Goal: Complete application form

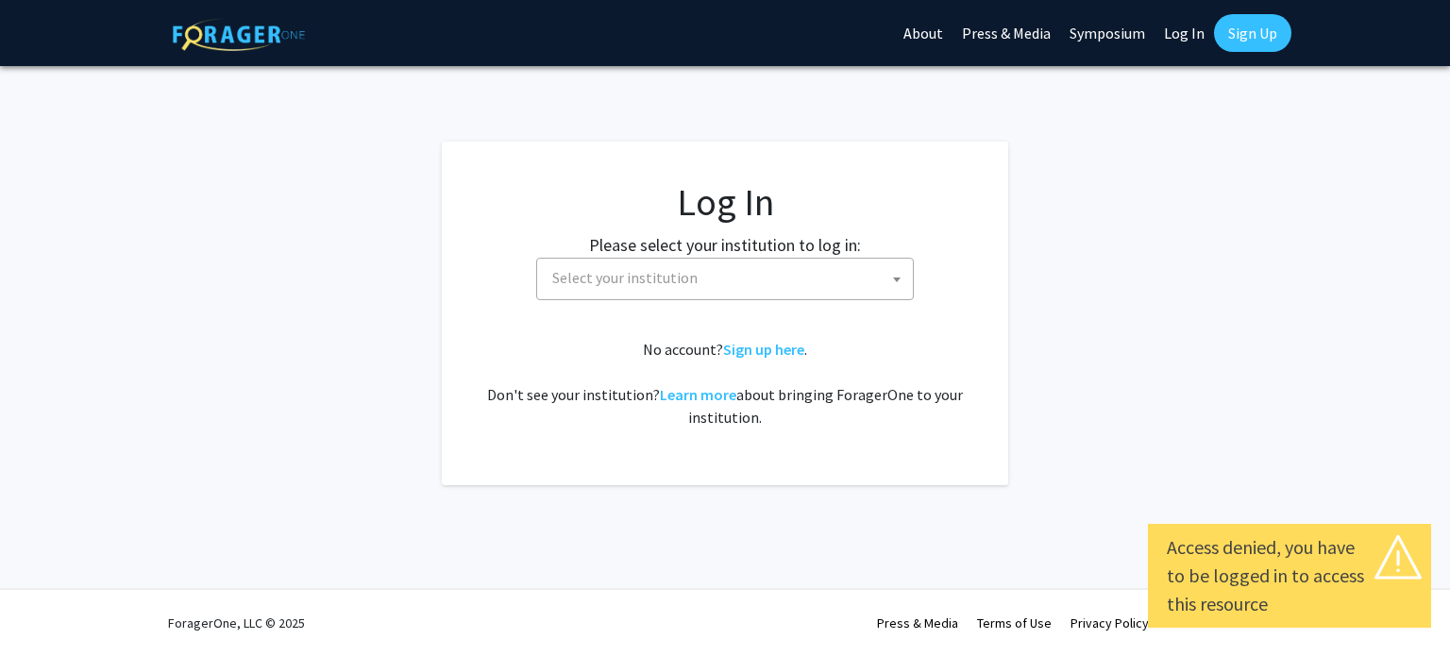
select select
click at [593, 290] on span "Select your institution" at bounding box center [729, 278] width 368 height 39
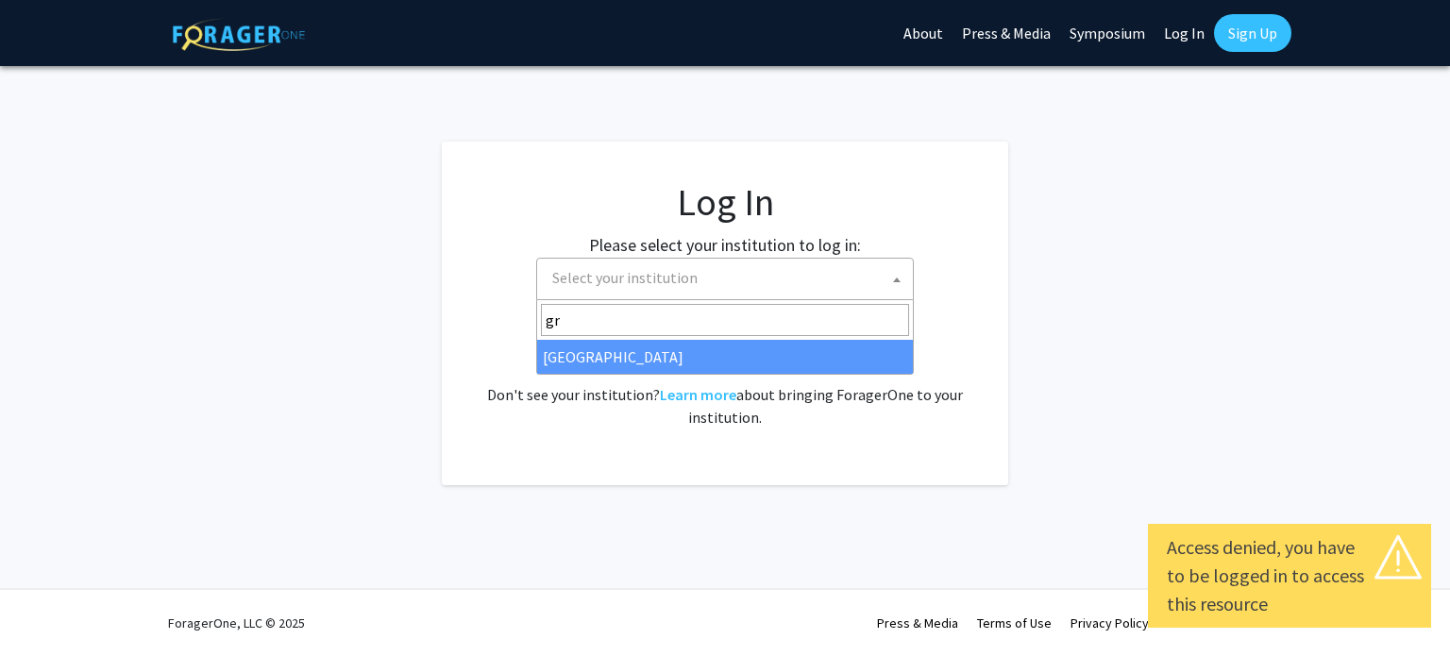
type input "gr"
select select "23"
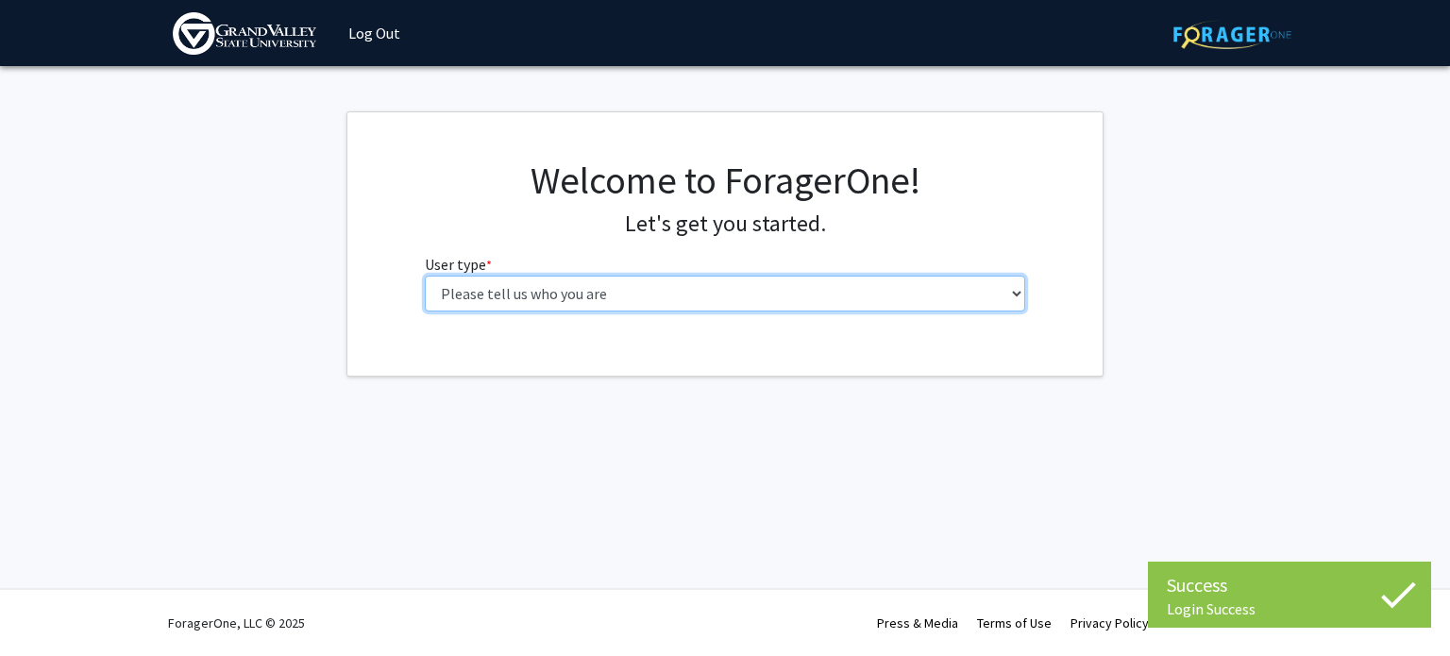
click at [592, 300] on select "Please tell us who you are Undergraduate Student Master's Student Doctoral Cand…" at bounding box center [725, 294] width 601 height 36
select select "1: undergrad"
click at [425, 276] on select "Please tell us who you are Undergraduate Student Master's Student Doctoral Cand…" at bounding box center [725, 294] width 601 height 36
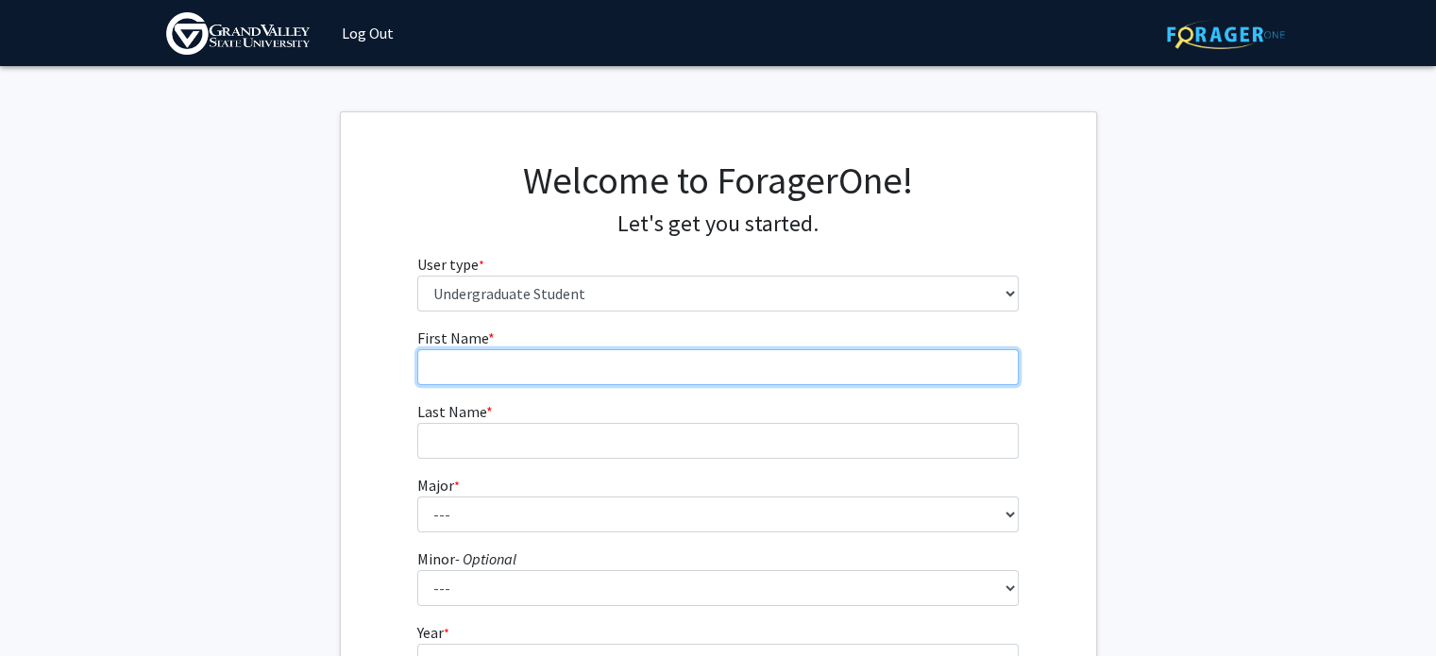
click at [571, 364] on input "First Name * required" at bounding box center [717, 367] width 601 height 36
type input "Halee"
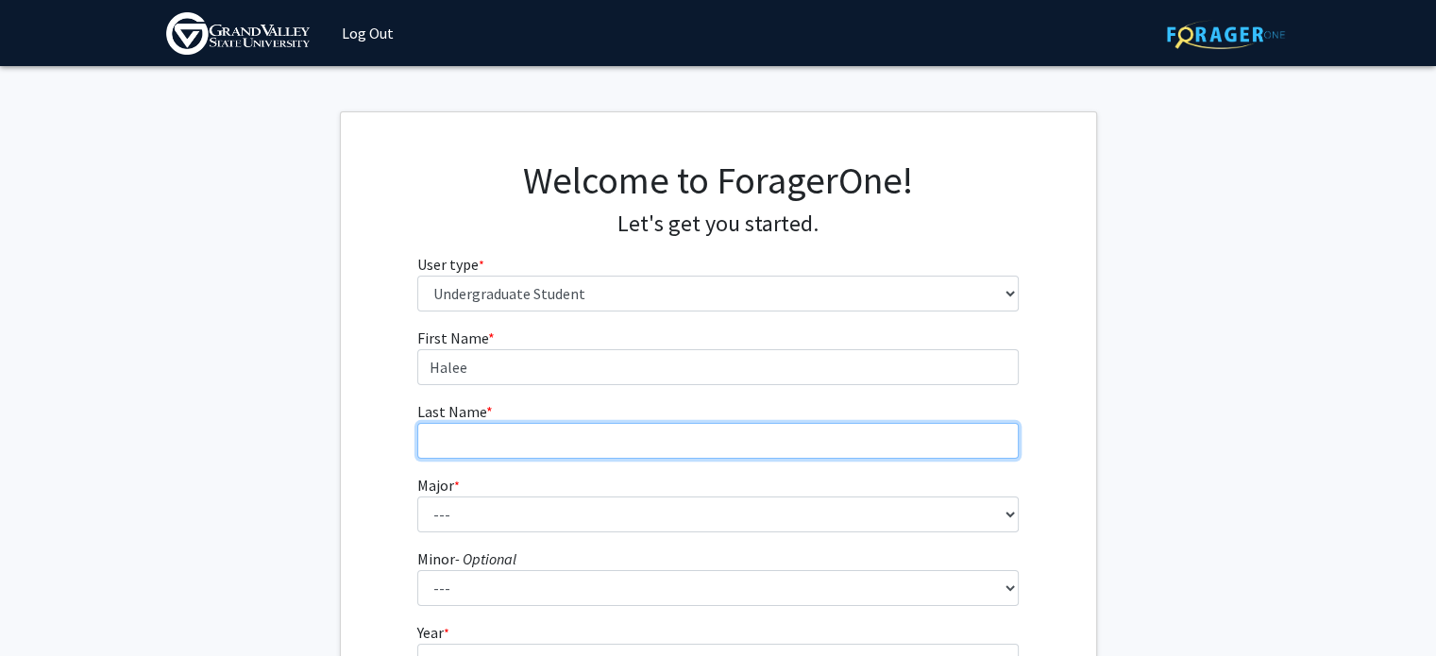
click at [547, 447] on input "Last Name * required" at bounding box center [717, 441] width 601 height 36
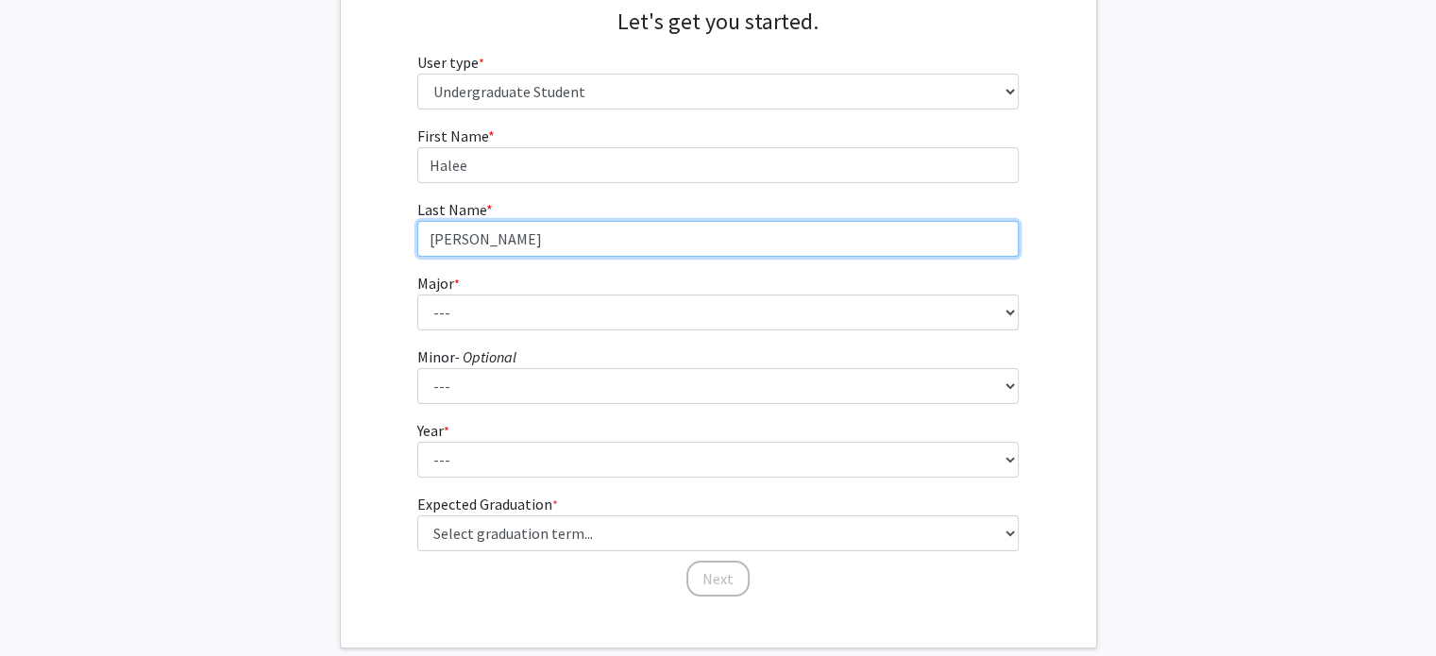
scroll to position [204, 0]
type input "Herman"
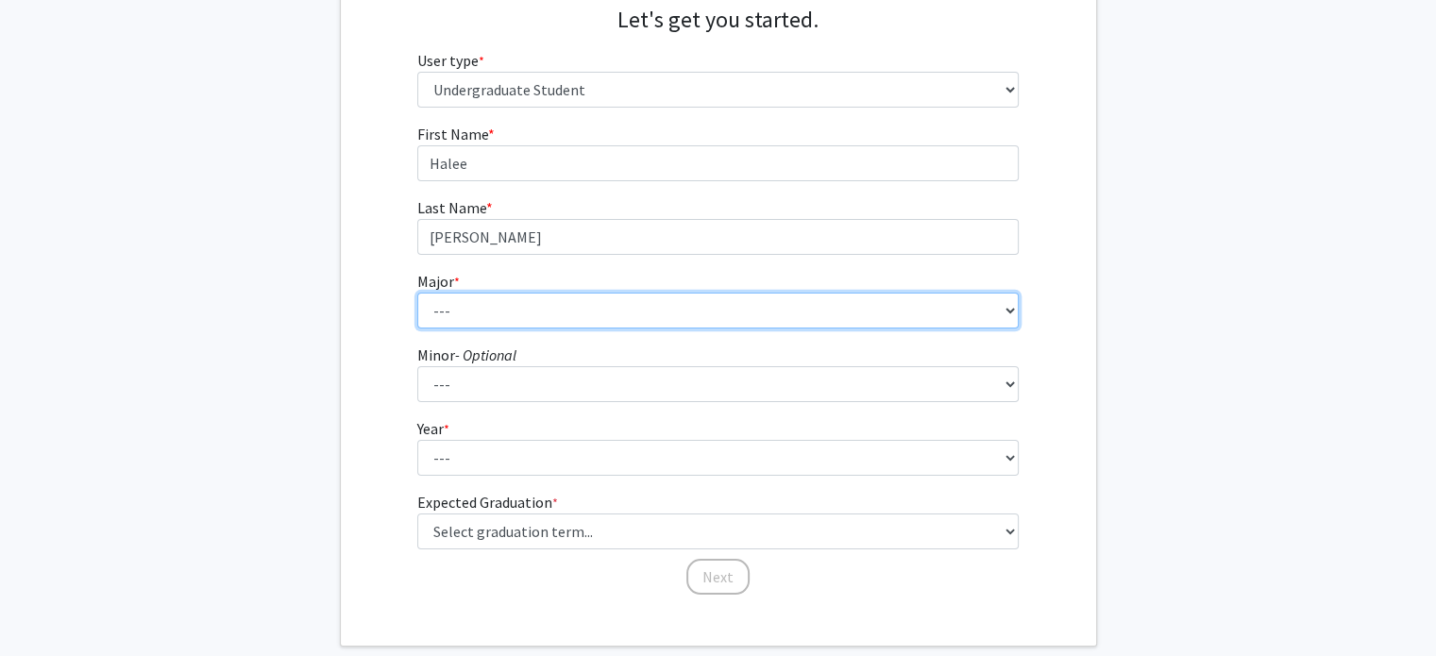
click at [456, 296] on select "--- Advertising and Public Relations Allied Health Science Anthropology Applied…" at bounding box center [717, 311] width 601 height 36
click at [417, 293] on select "--- Advertising and Public Relations Allied Health Science Anthropology Applied…" at bounding box center [717, 311] width 601 height 36
click at [458, 307] on select "--- Advertising and Public Relations Allied Health Science Anthropology Applied…" at bounding box center [717, 311] width 601 height 36
select select "88: 1963"
click at [417, 293] on select "--- Advertising and Public Relations Allied Health Science Anthropology Applied…" at bounding box center [717, 311] width 601 height 36
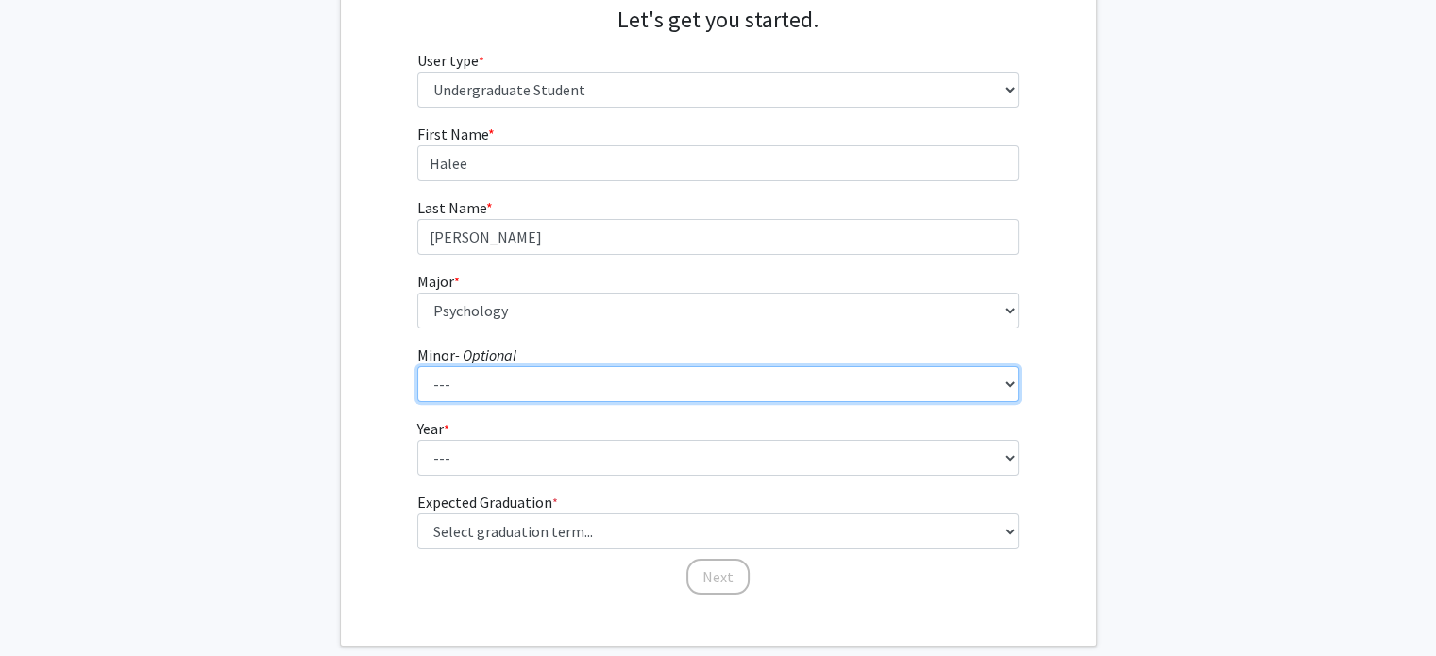
click at [463, 388] on select "--- Accounting Adventure Tourism Management Advertising and Public Relations Af…" at bounding box center [717, 384] width 601 height 36
select select "54: 1536"
click at [417, 366] on select "--- Accounting Adventure Tourism Management Advertising and Public Relations Af…" at bounding box center [717, 384] width 601 height 36
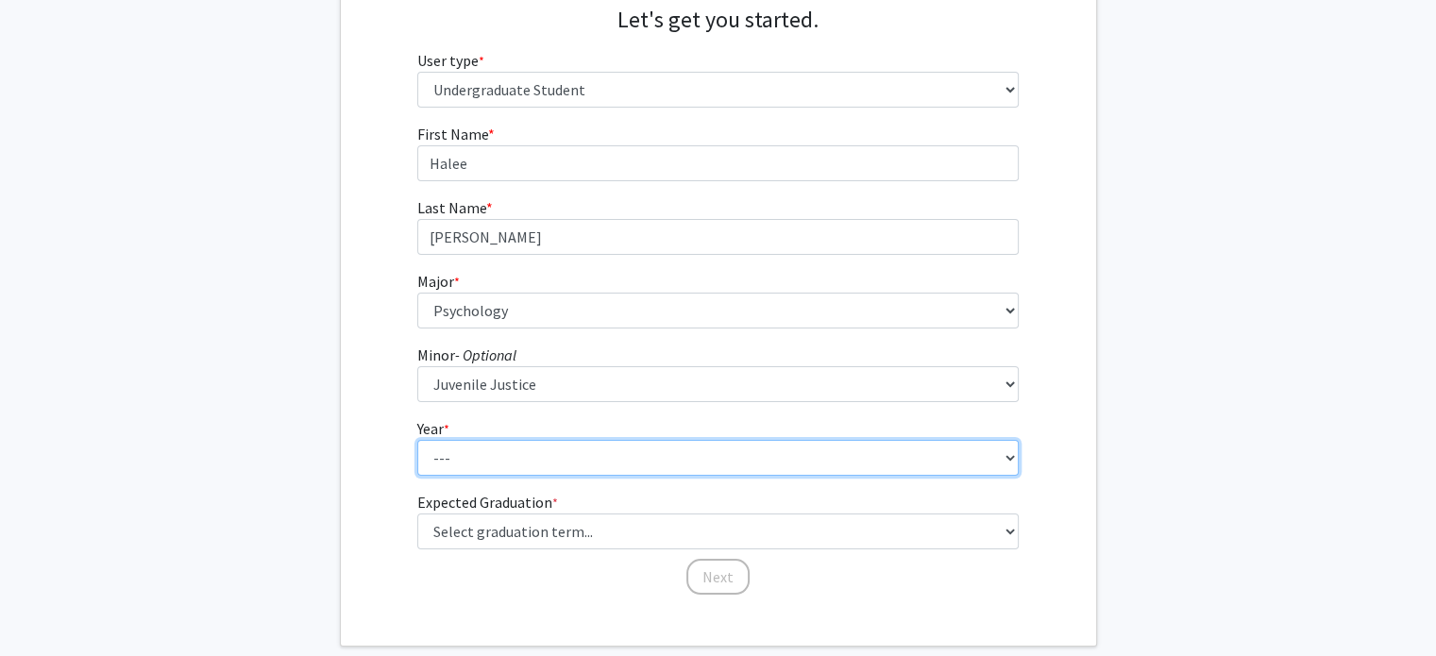
click at [476, 458] on select "--- First-year Sophomore Junior Senior Postbaccalaureate Certificate" at bounding box center [717, 458] width 601 height 36
select select "3: junior"
click at [417, 440] on select "--- First-year Sophomore Junior Senior Postbaccalaureate Certificate" at bounding box center [717, 458] width 601 height 36
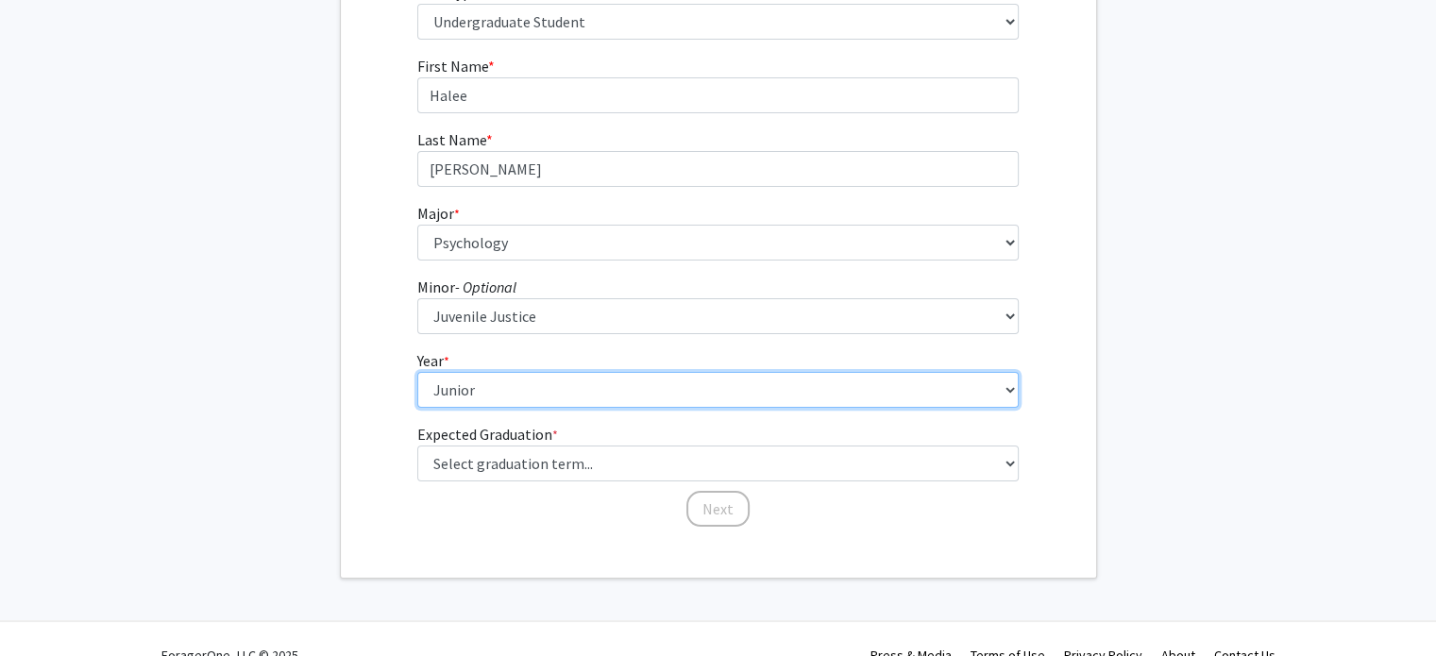
scroll to position [276, 0]
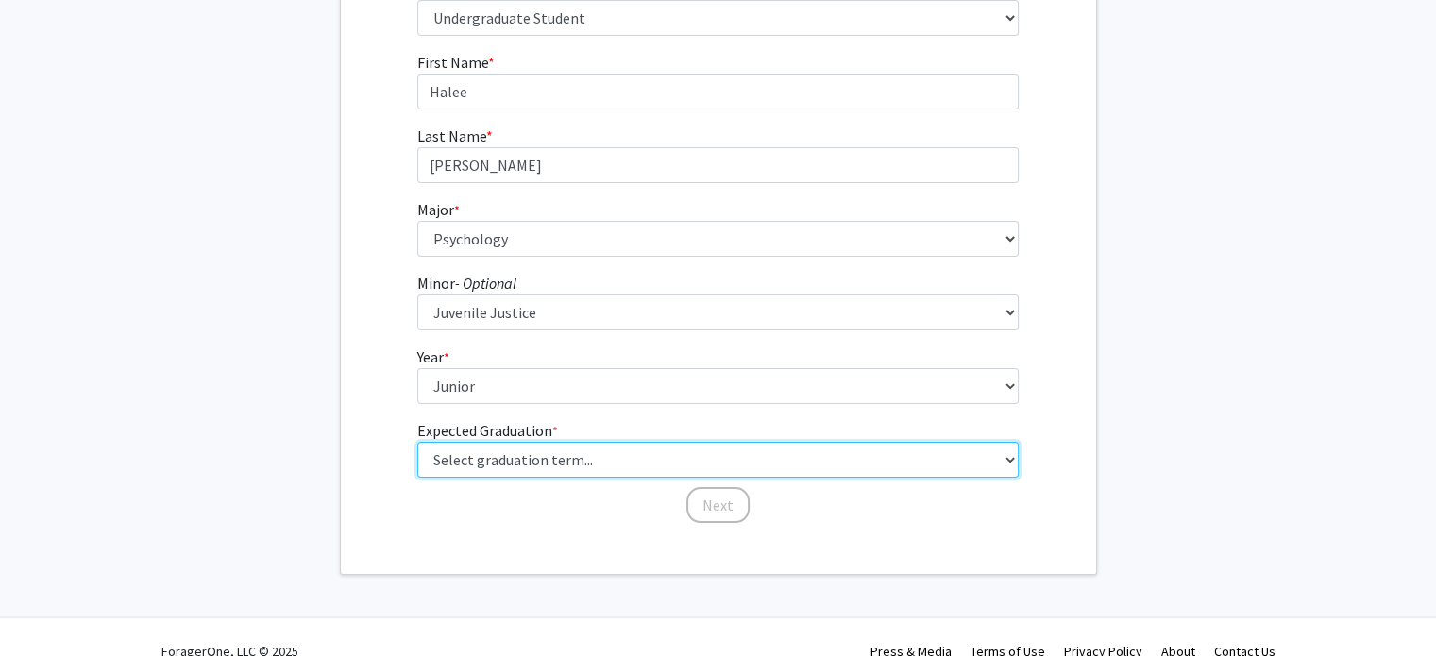
click at [549, 466] on select "Select graduation term... Spring 2025 Summer 2025 Fall 2025 Winter 2025 Spring …" at bounding box center [717, 460] width 601 height 36
select select "12: winter_2027"
click at [417, 442] on select "Select graduation term... Spring 2025 Summer 2025 Fall 2025 Winter 2025 Spring …" at bounding box center [717, 460] width 601 height 36
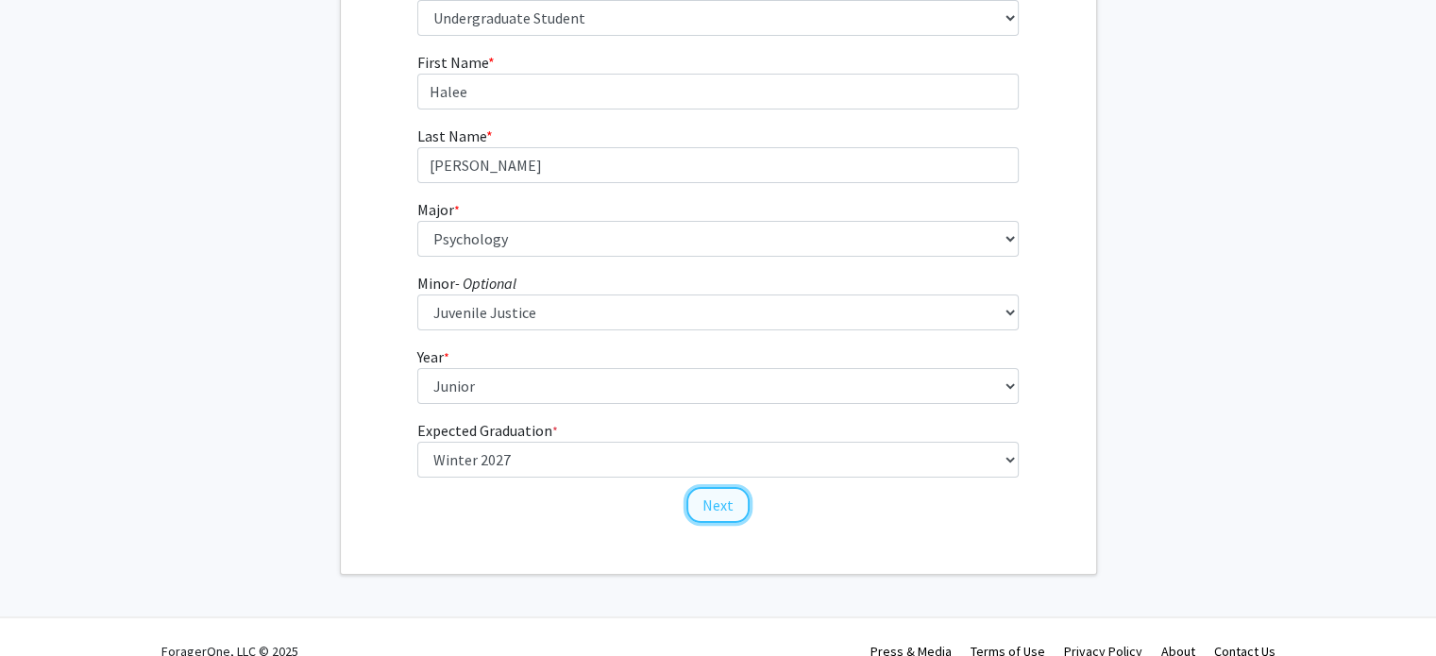
click at [710, 499] on button "Next" at bounding box center [717, 505] width 63 height 36
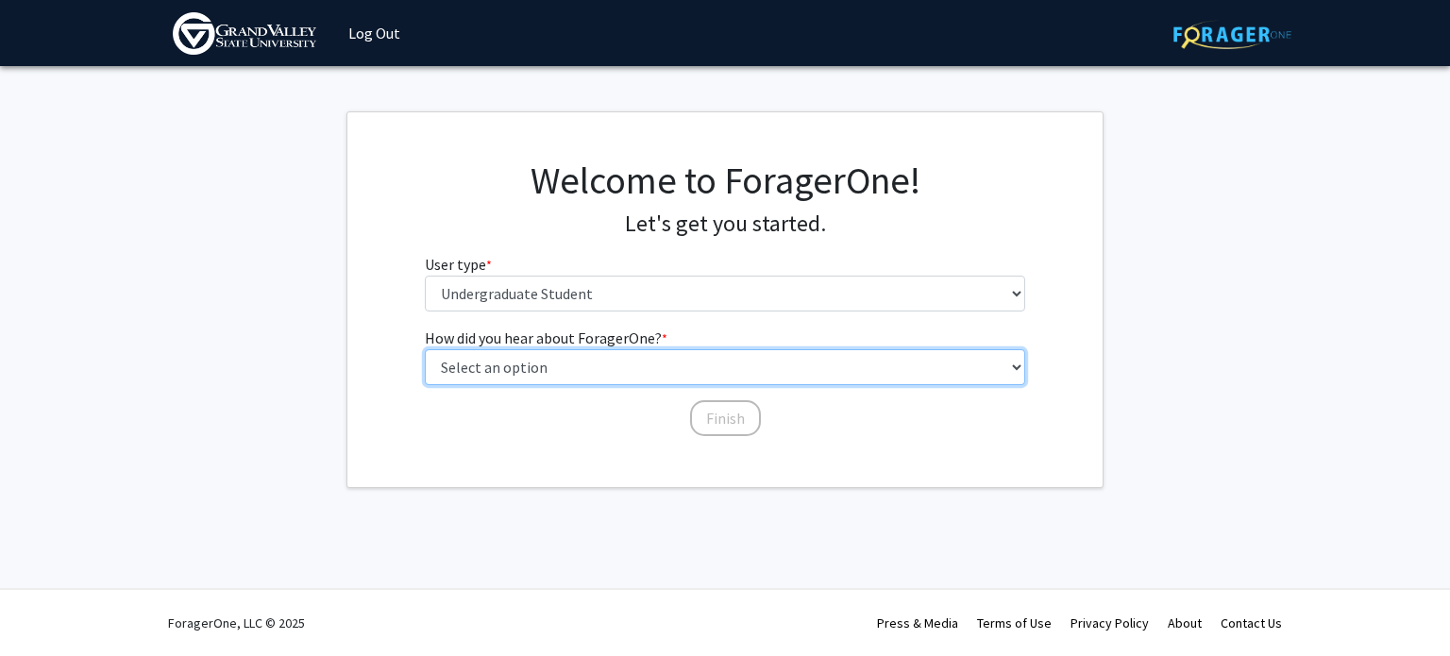
click at [521, 367] on select "Select an option Peer/student recommendation Faculty/staff recommendation Unive…" at bounding box center [725, 367] width 601 height 36
select select "2: faculty_recommendation"
click at [425, 349] on select "Select an option Peer/student recommendation Faculty/staff recommendation Unive…" at bounding box center [725, 367] width 601 height 36
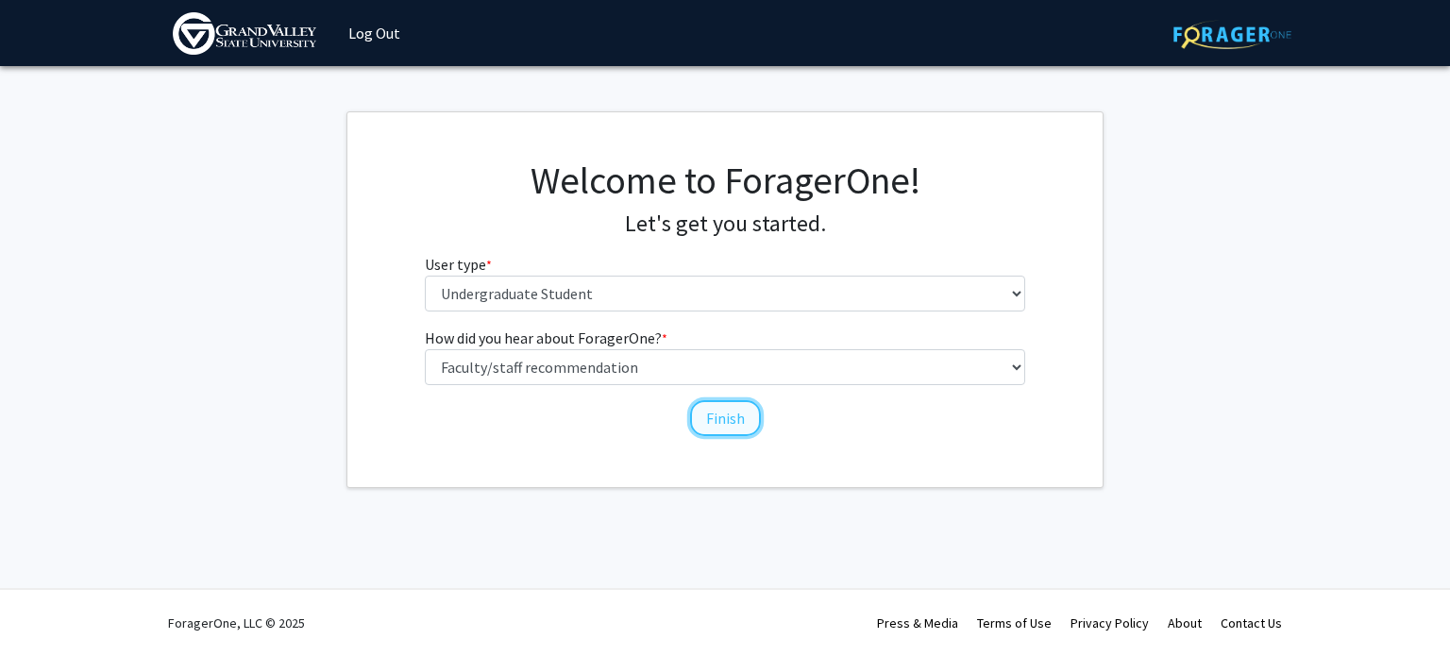
click at [715, 428] on button "Finish" at bounding box center [725, 418] width 71 height 36
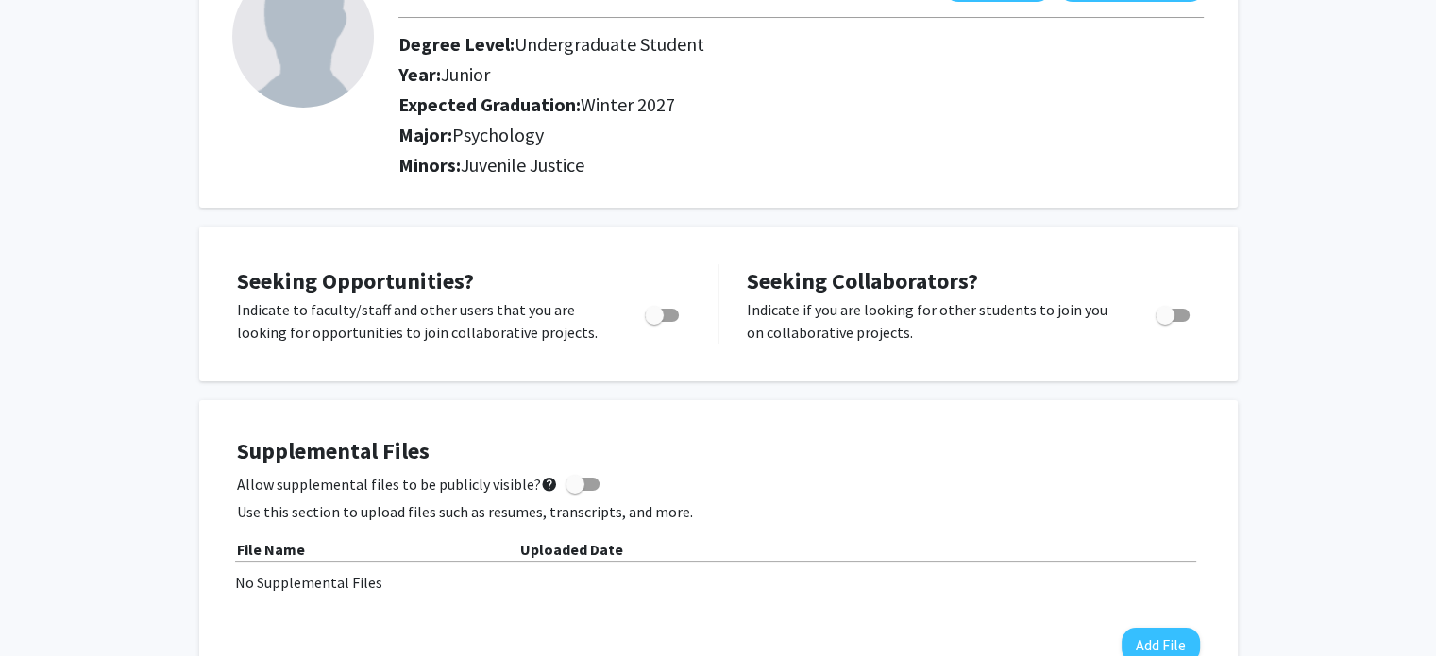
scroll to position [160, 0]
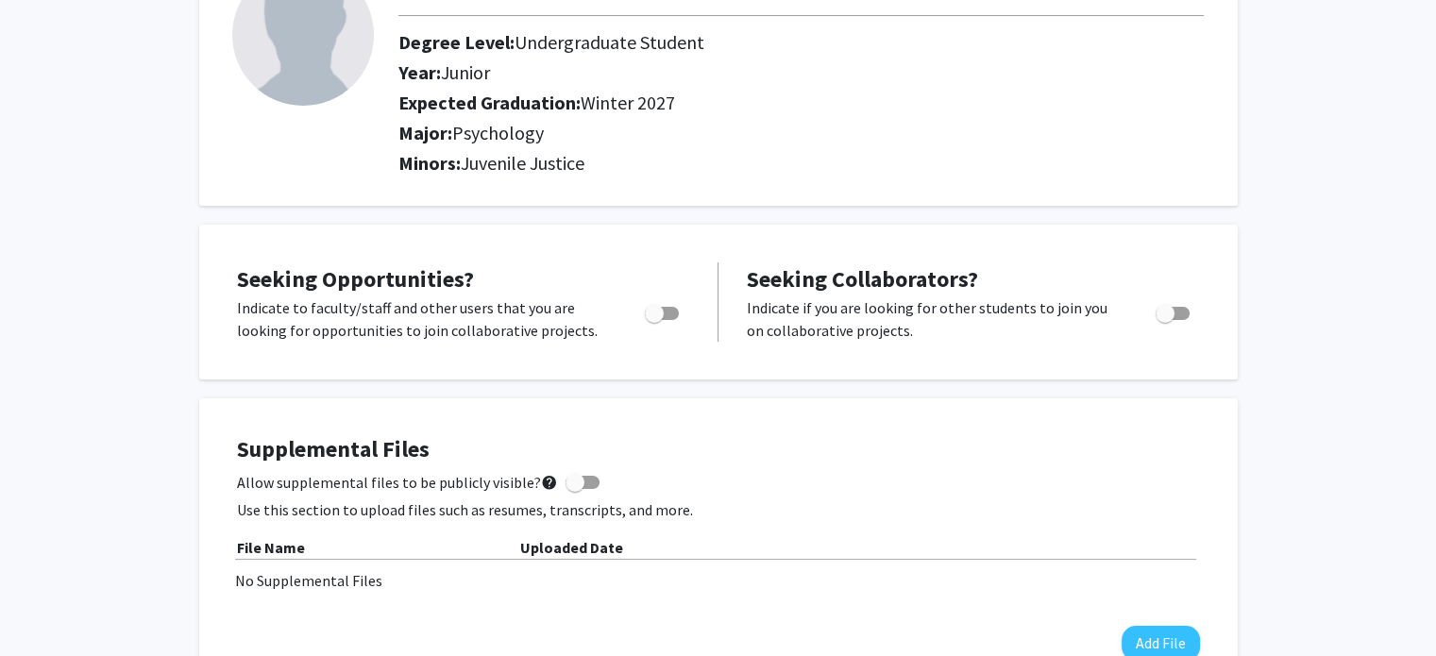
click at [650, 315] on span "Toggle" at bounding box center [654, 313] width 19 height 19
click at [653, 320] on input "Are you actively seeking opportunities?" at bounding box center [653, 320] width 1 height 1
checkbox input "true"
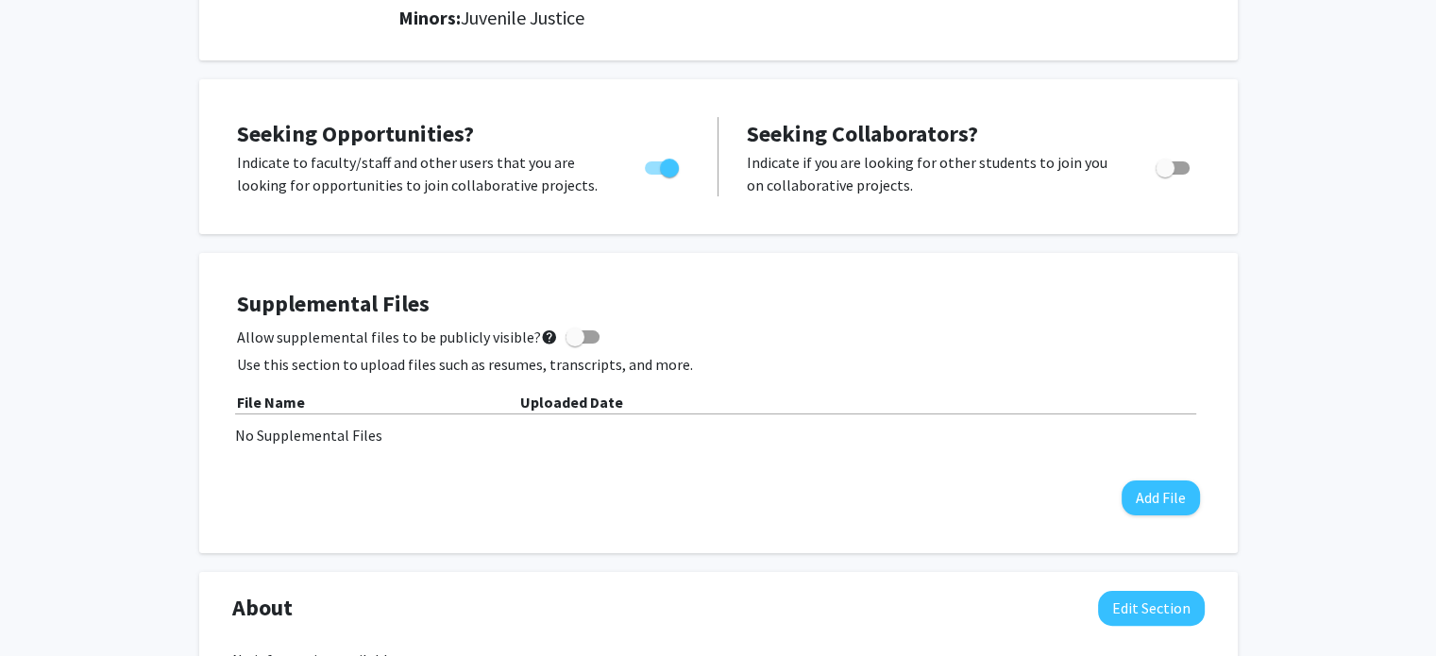
scroll to position [305, 0]
